Goal: Check status: Check status

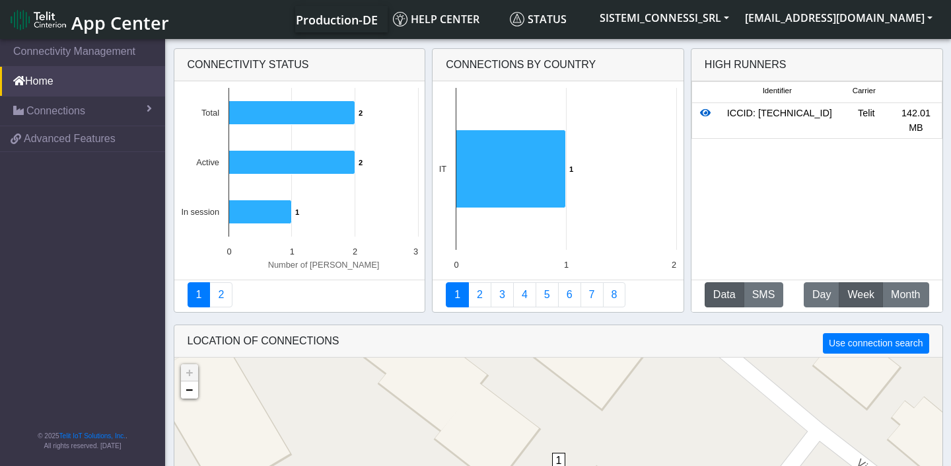
click at [705, 112] on icon at bounding box center [705, 112] width 11 height 9
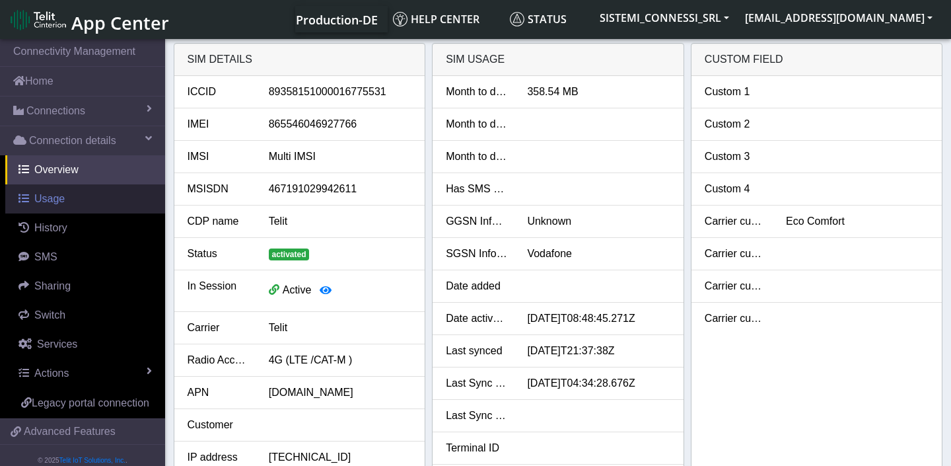
click at [67, 203] on link "Usage" at bounding box center [85, 198] width 160 height 29
